Goal: Task Accomplishment & Management: Use online tool/utility

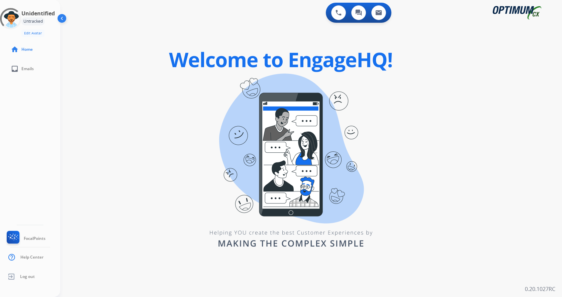
drag, startPoint x: 68, startPoint y: 91, endPoint x: 61, endPoint y: 87, distance: 7.8
click at [67, 91] on div "0 Voice Interactions 0 Chat Interactions 0 Email Interactions swap_horiz Break …" at bounding box center [311, 148] width 502 height 297
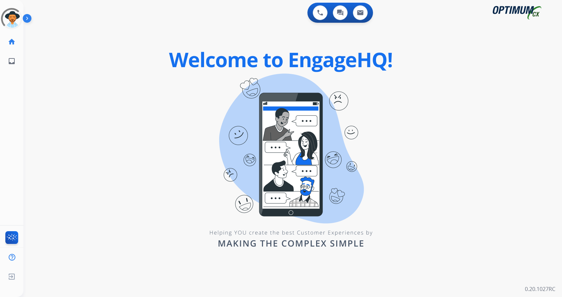
click at [26, 19] on img at bounding box center [28, 19] width 11 height 13
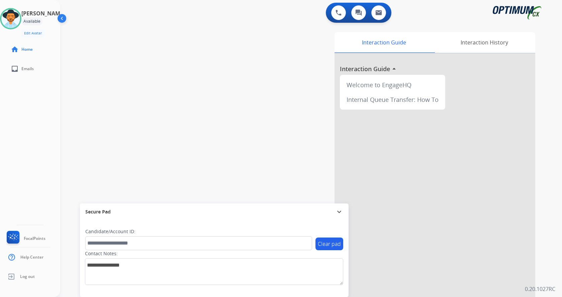
click at [268, 136] on div "Interaction Guide Interaction History Interaction Guide arrow_drop_up Welcome t…" at bounding box center [389, 167] width 291 height 271
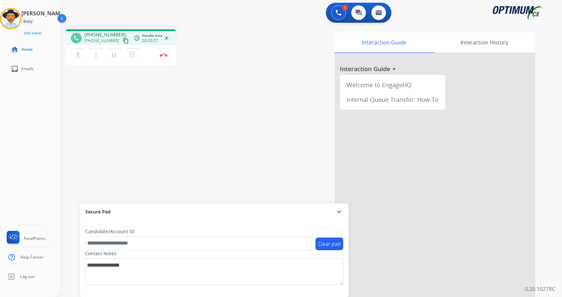
click at [227, 14] on div "1 Voice Interactions 0 Chat Interactions 0 Email Interactions" at bounding box center [307, 13] width 478 height 21
click at [234, 44] on div "phone [PHONE_NUMBER] [PHONE_NUMBER] content_copy access_time Call metrics Queue…" at bounding box center [154, 48] width 176 height 38
click at [175, 115] on div "phone [PHONE_NUMBER] [PHONE_NUMBER] content_copy access_time Call metrics Queue…" at bounding box center [303, 163] width 486 height 279
click at [247, 155] on div "Interaction Guide Interaction History Interaction Guide arrow_drop_up Welcome t…" at bounding box center [389, 167] width 291 height 271
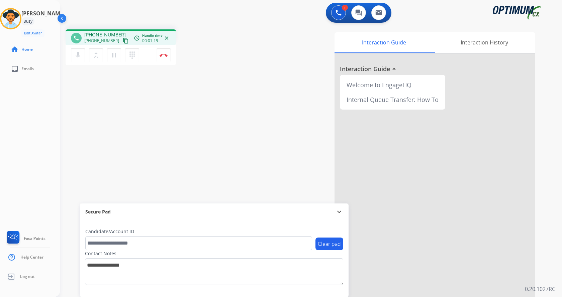
click at [162, 89] on div "phone [PHONE_NUMBER] [PHONE_NUMBER] content_copy access_time Call metrics Queue…" at bounding box center [303, 163] width 486 height 279
click at [170, 105] on div "phone [PHONE_NUMBER] [PHONE_NUMBER] content_copy access_time Call metrics Queue…" at bounding box center [303, 163] width 486 height 279
click at [105, 53] on div "merge_type Bridge" at bounding box center [98, 55] width 18 height 14
click at [115, 54] on mat-icon "pause" at bounding box center [114, 55] width 8 height 8
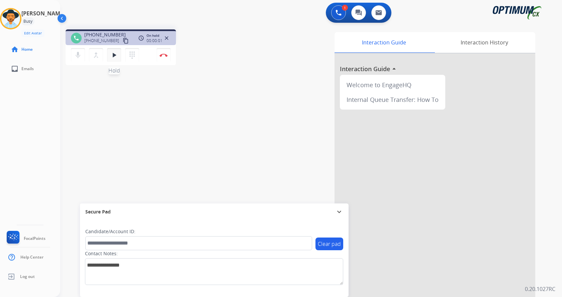
click at [117, 55] on mat-icon "play_arrow" at bounding box center [114, 55] width 8 height 8
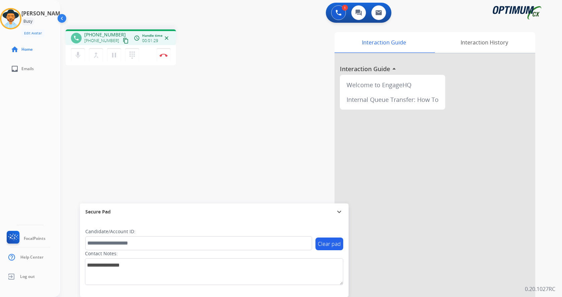
click at [225, 80] on div "phone [PHONE_NUMBER] [PHONE_NUMBER] content_copy access_time Call metrics Queue…" at bounding box center [303, 163] width 486 height 279
drag, startPoint x: 90, startPoint y: 32, endPoint x: 116, endPoint y: 31, distance: 26.1
click at [116, 31] on div "phone [PHONE_NUMBER] [PHONE_NUMBER] content_copy access_time Call metrics Queue…" at bounding box center [121, 37] width 110 height 16
copy span "2703212705"
click at [162, 59] on button "Disconnect" at bounding box center [164, 55] width 14 height 14
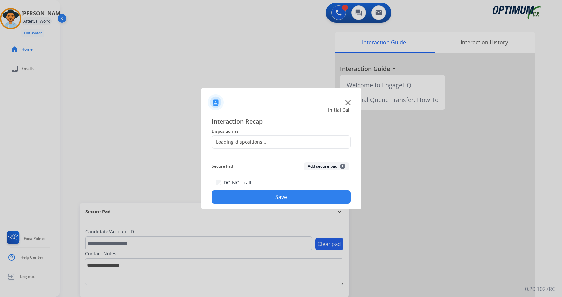
click at [313, 162] on div "Secure Pad Add secure pad +" at bounding box center [281, 166] width 139 height 13
click at [256, 129] on span "Disposition as" at bounding box center [281, 131] width 139 height 8
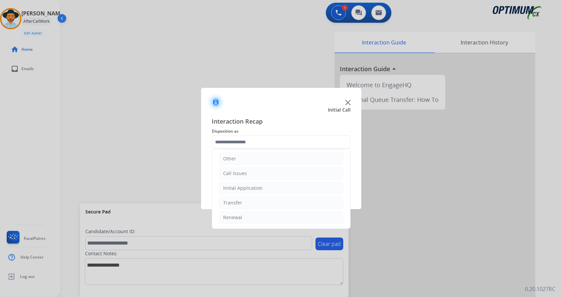
drag, startPoint x: 242, startPoint y: 172, endPoint x: 250, endPoint y: 181, distance: 11.4
click at [243, 172] on div "Call Issues" at bounding box center [235, 173] width 24 height 7
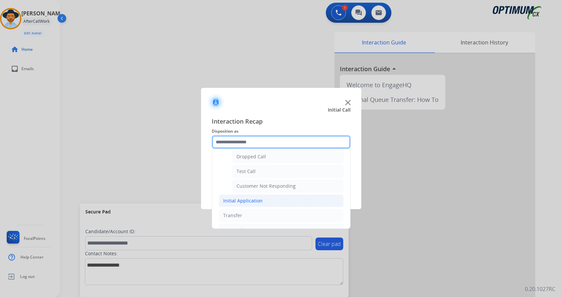
scroll to position [112, 0]
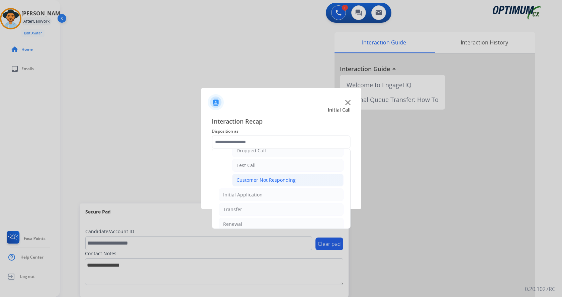
click at [256, 184] on div "Customer Not Responding" at bounding box center [266, 180] width 59 height 7
type input "**********"
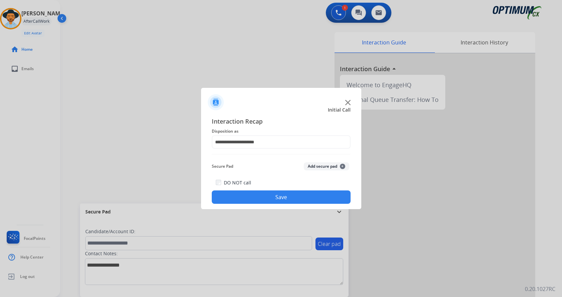
click at [265, 201] on button "Save" at bounding box center [281, 197] width 139 height 13
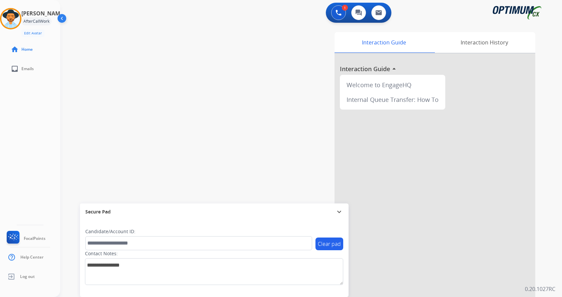
drag, startPoint x: 63, startPoint y: 62, endPoint x: 27, endPoint y: 8, distance: 64.4
click at [62, 59] on div "Outbound call Quit Outbound call Quit Schedule interaction + Add to my list Cus…" at bounding box center [281, 148] width 562 height 297
click at [10, 18] on img at bounding box center [10, 18] width 19 height 19
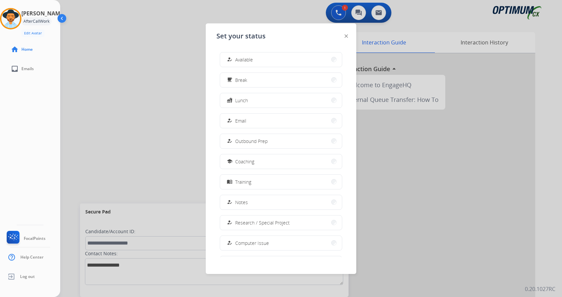
drag, startPoint x: 279, startPoint y: 64, endPoint x: 249, endPoint y: 71, distance: 31.4
click at [280, 64] on button "how_to_reg Available" at bounding box center [281, 60] width 122 height 14
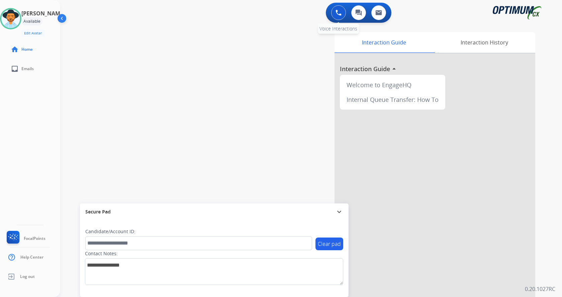
click at [335, 12] on button at bounding box center [338, 12] width 15 height 15
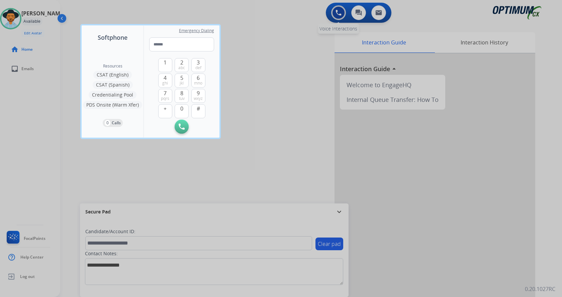
type input "**********"
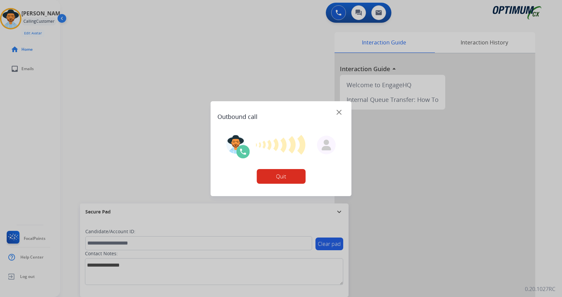
click at [268, 42] on div at bounding box center [281, 148] width 562 height 297
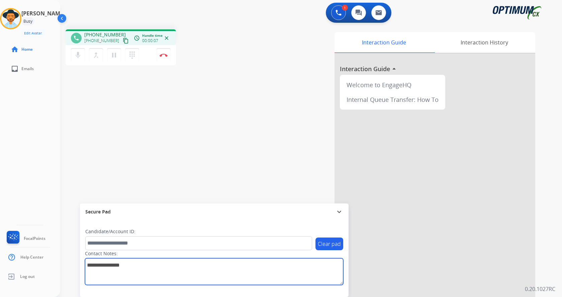
click at [152, 270] on textarea at bounding box center [214, 272] width 258 height 27
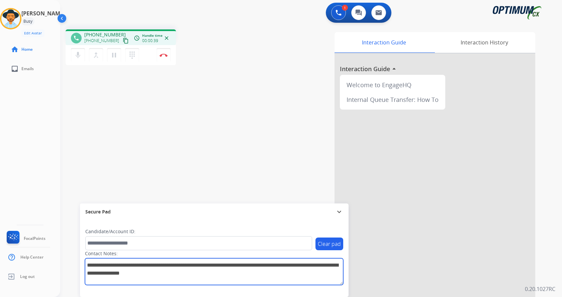
type textarea "**********"
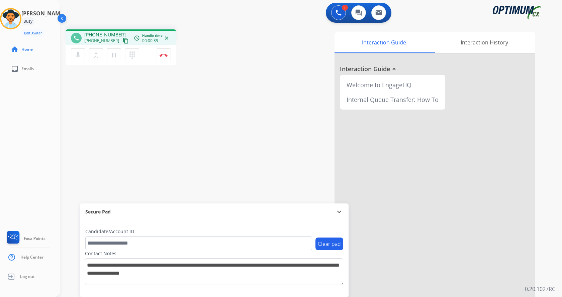
click at [223, 145] on div "phone [PHONE_NUMBER] [PHONE_NUMBER] content_copy access_time Call metrics Queue…" at bounding box center [303, 163] width 486 height 279
click at [214, 124] on div "phone [PHONE_NUMBER] [PHONE_NUMBER] content_copy access_time Call metrics Queue…" at bounding box center [303, 163] width 486 height 279
click at [201, 81] on div "phone [PHONE_NUMBER] [PHONE_NUMBER] content_copy access_time Call metrics Queue…" at bounding box center [303, 163] width 486 height 279
click at [164, 55] on img at bounding box center [164, 55] width 8 height 3
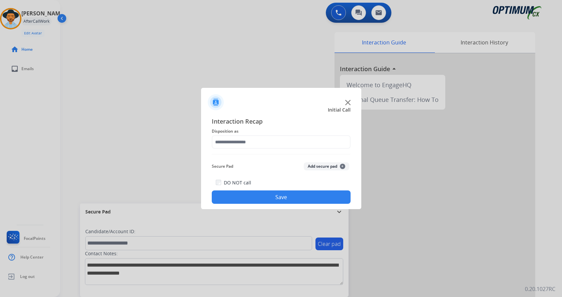
click at [312, 164] on button "Add secure pad +" at bounding box center [326, 167] width 45 height 8
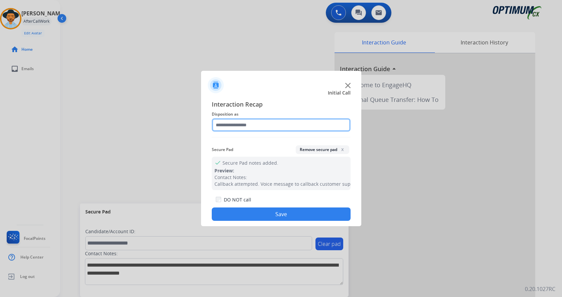
click at [245, 125] on input "text" at bounding box center [281, 124] width 139 height 13
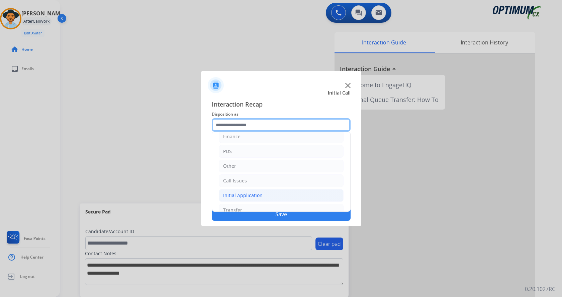
scroll to position [45, 0]
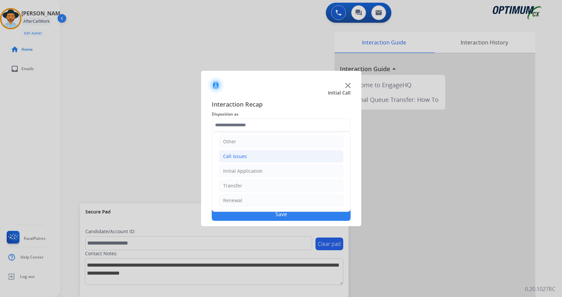
click at [255, 156] on li "Call Issues" at bounding box center [281, 156] width 125 height 13
click at [259, 172] on li "Voicemail" at bounding box center [287, 171] width 111 height 13
type input "*********"
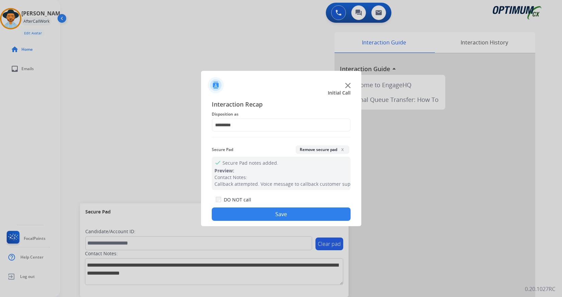
click at [259, 212] on button "Save" at bounding box center [281, 214] width 139 height 13
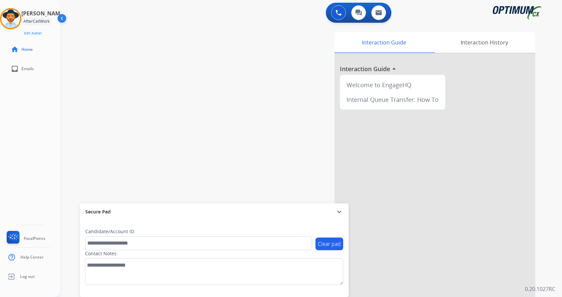
click at [173, 115] on div "swap_horiz Break voice bridge close_fullscreen Connect 3-Way Call merge_type Se…" at bounding box center [303, 163] width 486 height 279
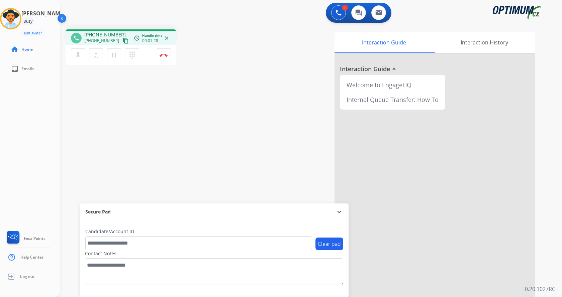
scroll to position [6, 0]
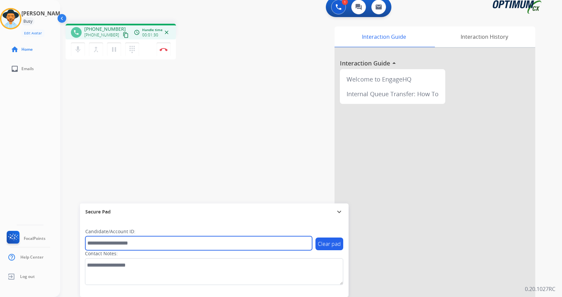
click at [136, 247] on input "text" at bounding box center [198, 244] width 227 height 14
type input "*******"
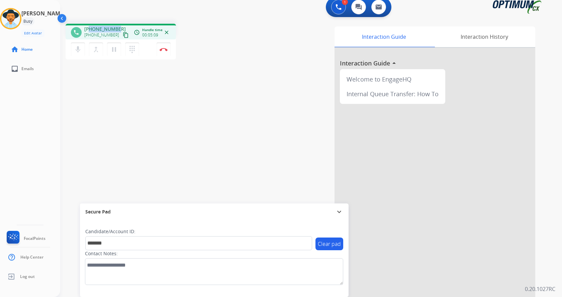
copy span "7867848601"
click at [167, 46] on button "Disconnect" at bounding box center [164, 49] width 14 height 14
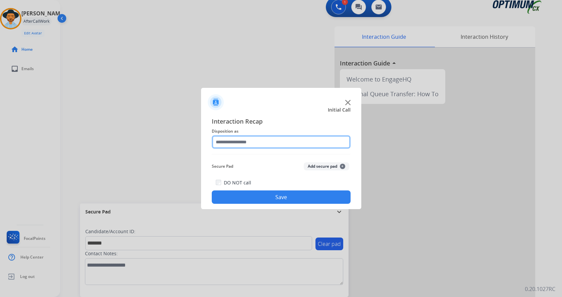
click at [285, 139] on input "text" at bounding box center [281, 141] width 139 height 13
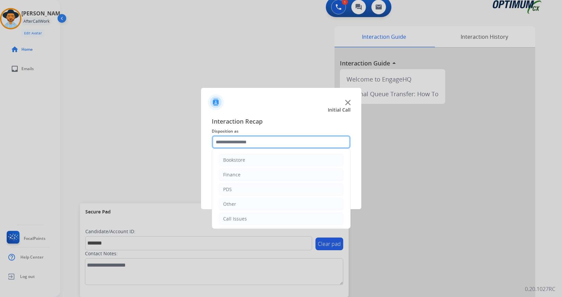
scroll to position [45, 0]
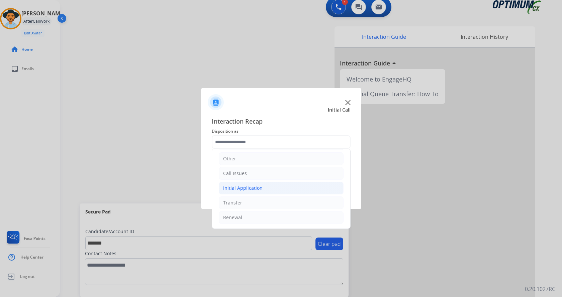
click at [279, 190] on li "Initial Application" at bounding box center [281, 188] width 125 height 13
click at [282, 202] on div "Credential Resend (Initial application)" at bounding box center [279, 203] width 85 height 7
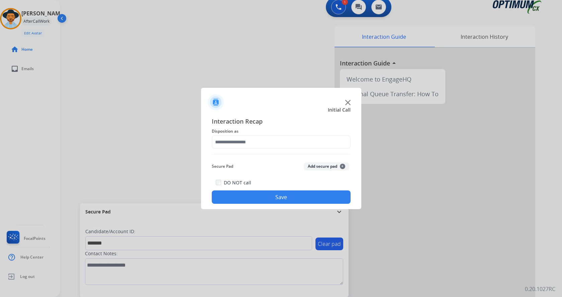
type input "**********"
click at [282, 203] on button "Save" at bounding box center [281, 197] width 139 height 13
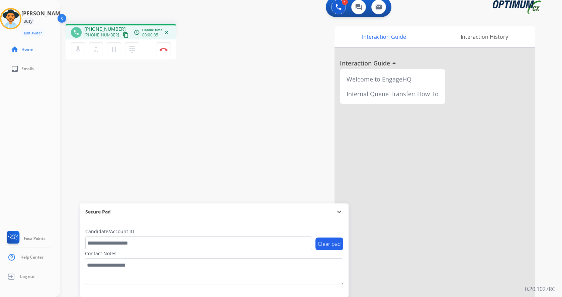
scroll to position [0, 0]
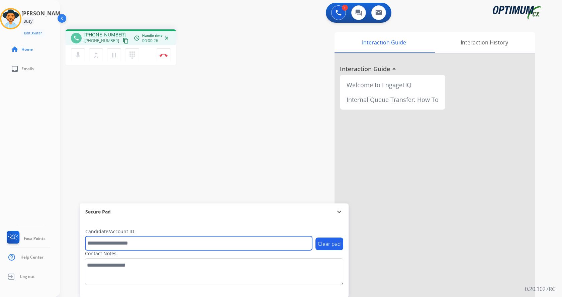
click at [124, 244] on input "text" at bounding box center [198, 244] width 227 height 14
click at [120, 244] on input "text" at bounding box center [198, 244] width 227 height 14
type input "*******"
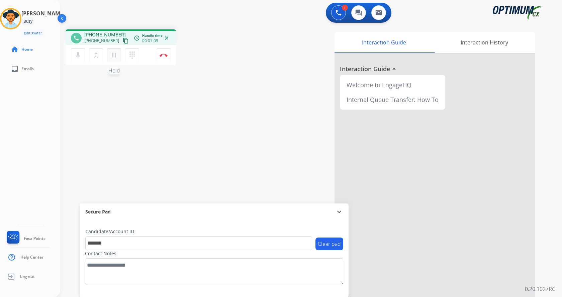
click at [116, 55] on mat-icon "pause" at bounding box center [114, 55] width 8 height 8
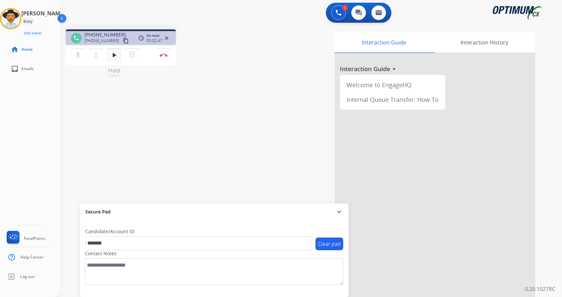
click at [112, 58] on mat-icon "play_arrow" at bounding box center [114, 55] width 8 height 8
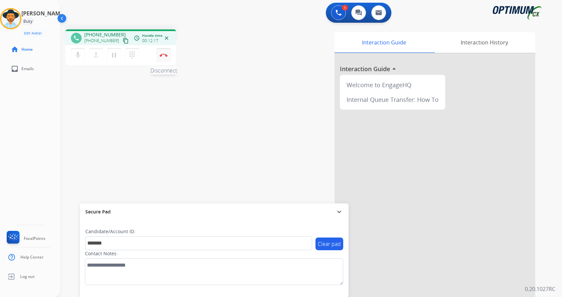
click at [162, 55] on img at bounding box center [164, 55] width 8 height 3
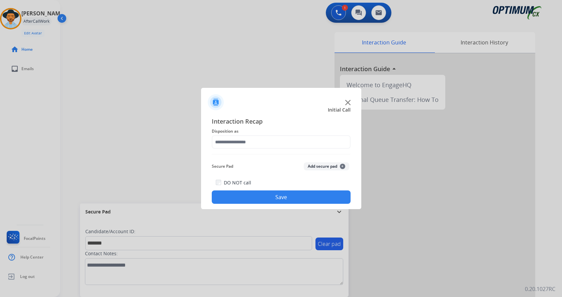
click at [328, 168] on button "Add secure pad +" at bounding box center [326, 167] width 45 height 8
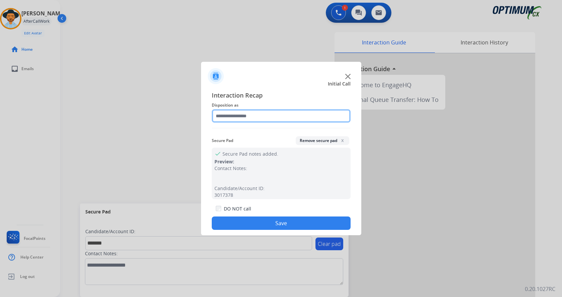
click at [310, 116] on input "text" at bounding box center [281, 115] width 139 height 13
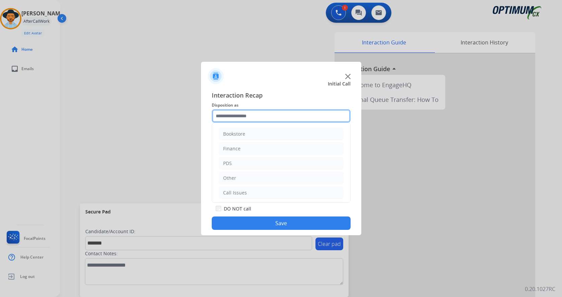
scroll to position [45, 0]
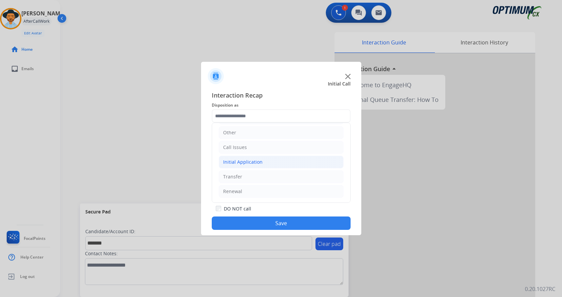
click at [284, 162] on li "Initial Application" at bounding box center [281, 162] width 125 height 13
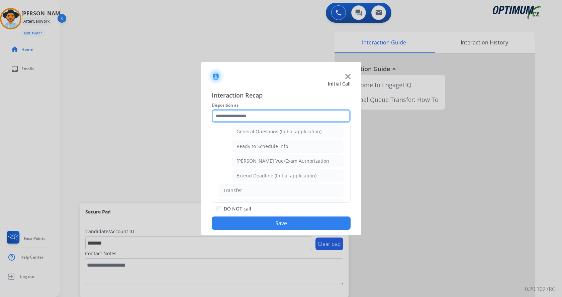
scroll to position [392, 0]
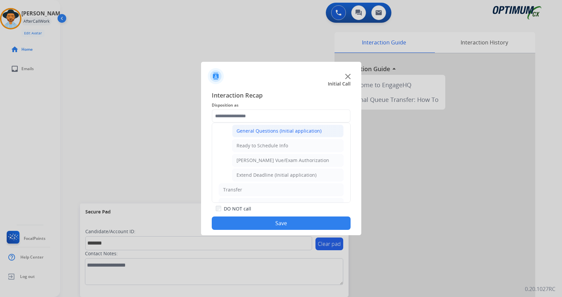
click at [319, 133] on li "General Questions (Initial application)" at bounding box center [287, 131] width 111 height 13
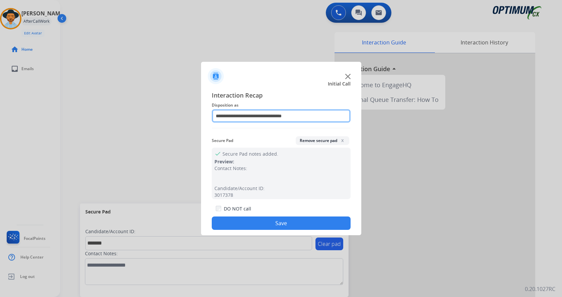
click at [310, 119] on input "**********" at bounding box center [281, 115] width 139 height 13
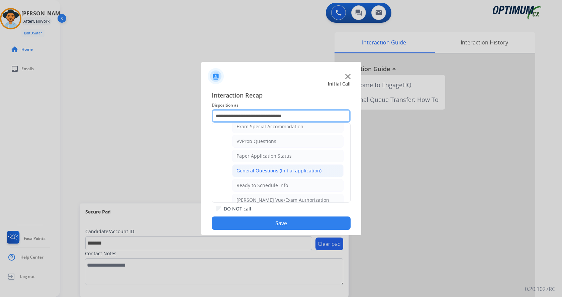
scroll to position [356, 0]
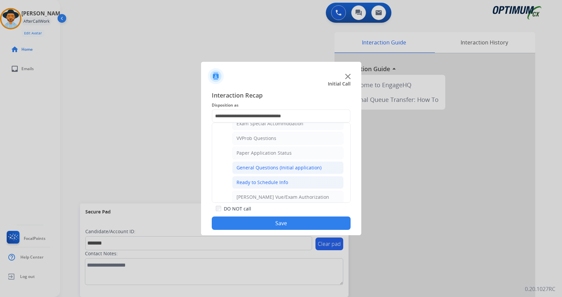
click at [303, 184] on li "Ready to Schedule Info" at bounding box center [287, 182] width 111 height 13
type input "**********"
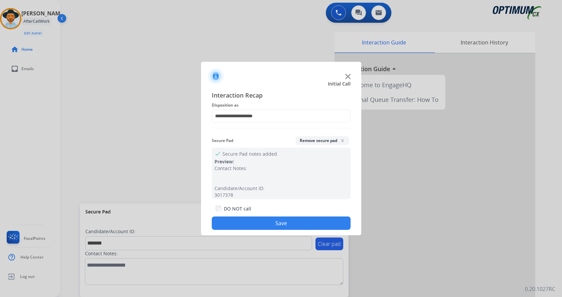
click at [302, 225] on button "Save" at bounding box center [281, 223] width 139 height 13
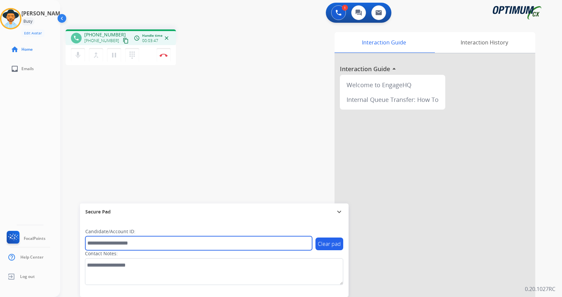
click at [125, 242] on input "text" at bounding box center [198, 244] width 227 height 14
type input "*******"
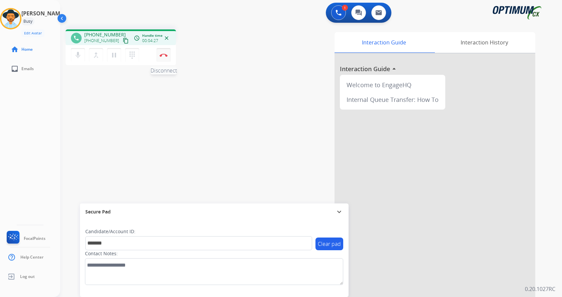
click at [165, 54] on img at bounding box center [164, 55] width 8 height 3
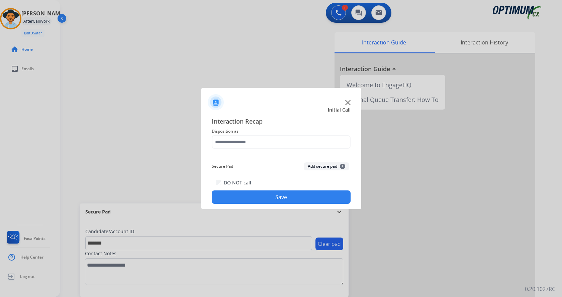
click at [333, 168] on button "Add secure pad +" at bounding box center [326, 167] width 45 height 8
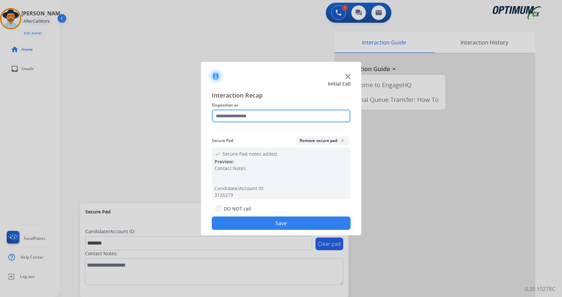
click at [272, 116] on input "text" at bounding box center [281, 115] width 139 height 13
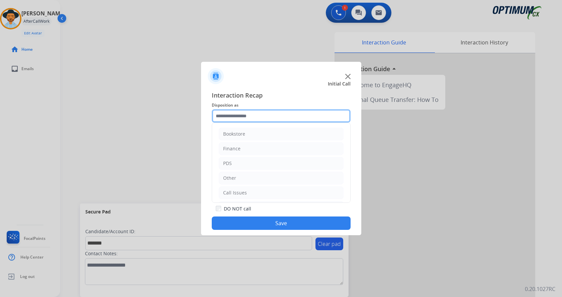
scroll to position [45, 0]
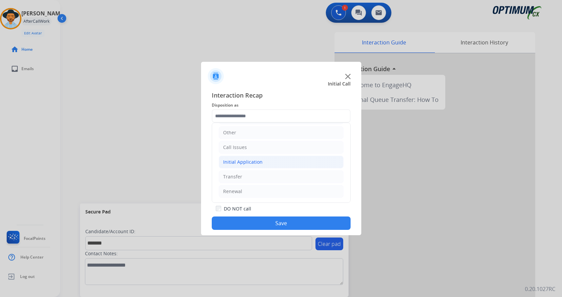
click at [286, 163] on li "Initial Application" at bounding box center [281, 162] width 125 height 13
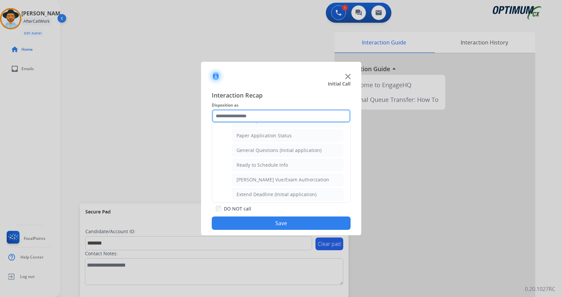
scroll to position [374, 0]
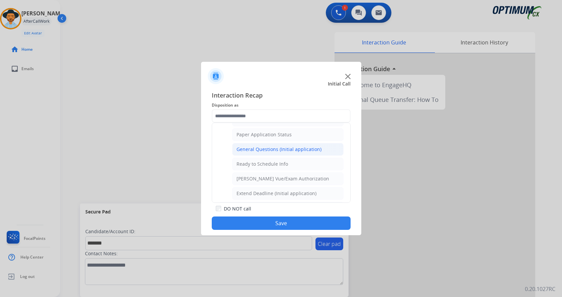
click at [313, 153] on li "General Questions (Initial application)" at bounding box center [287, 149] width 111 height 13
type input "**********"
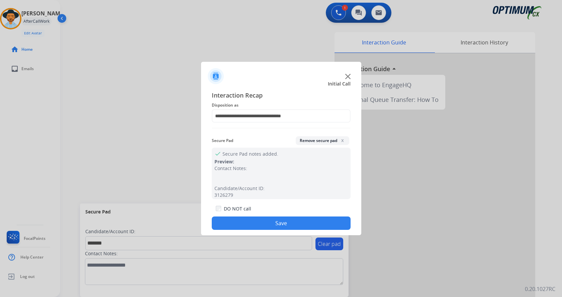
click at [307, 224] on button "Save" at bounding box center [281, 223] width 139 height 13
